Goal: Use online tool/utility: Utilize a website feature to perform a specific function

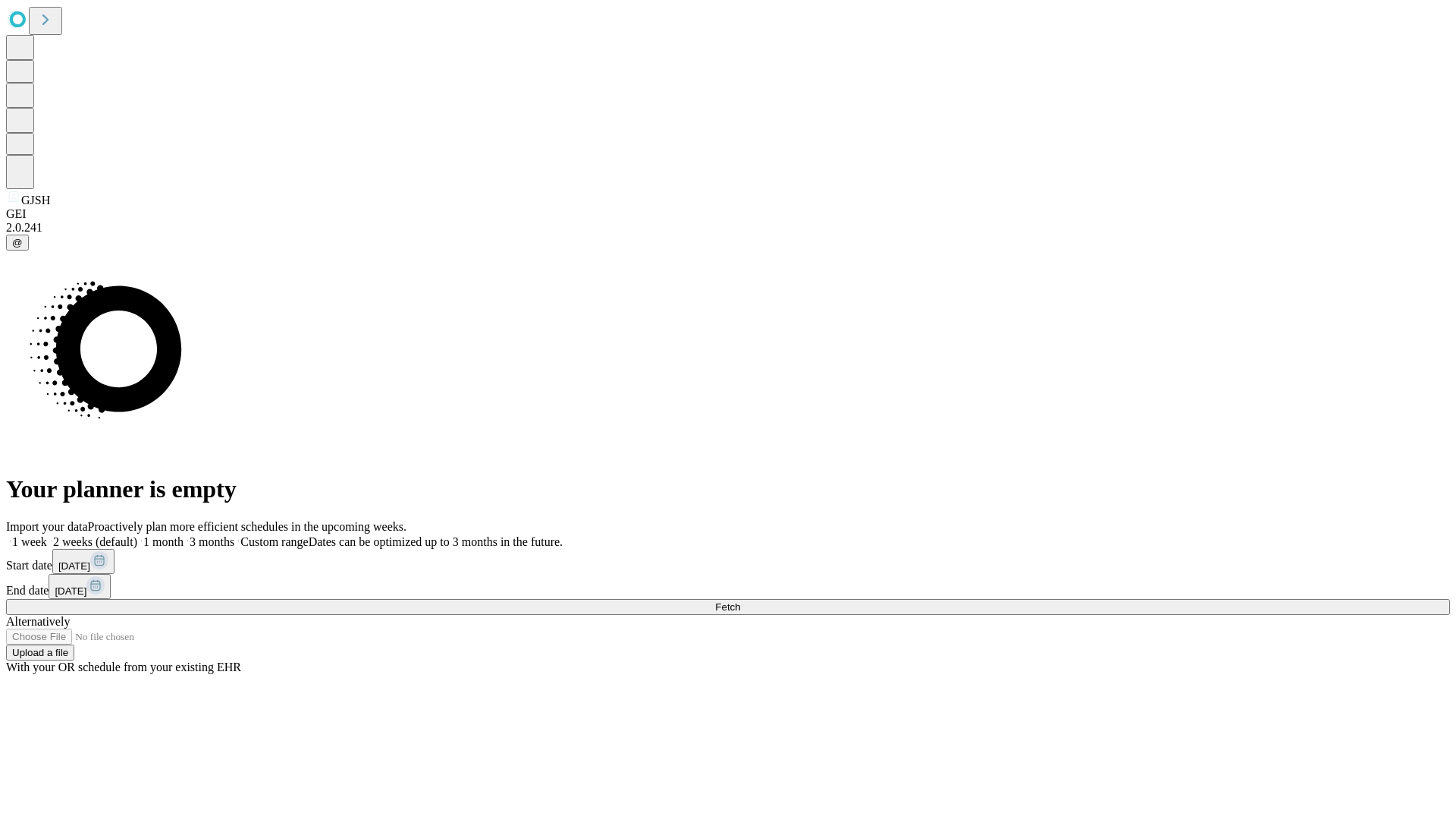
click at [740, 601] on span "Fetch" at bounding box center [728, 606] width 25 height 11
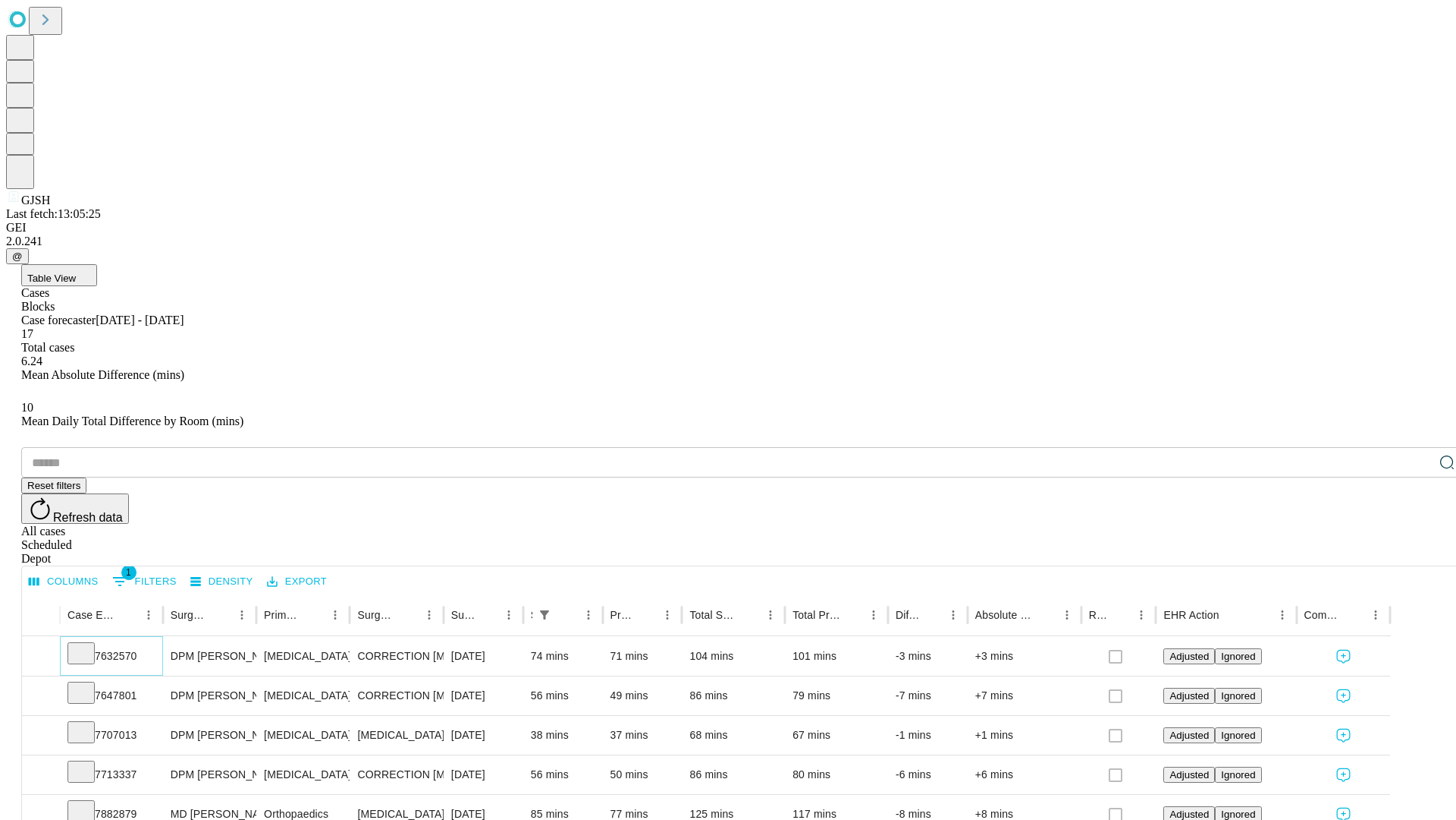
click at [89, 644] on icon at bounding box center [81, 652] width 15 height 15
